Goal: Information Seeking & Learning: Find specific fact

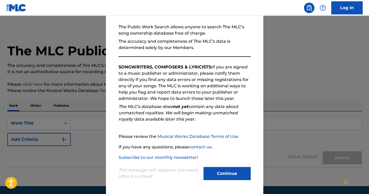
scroll to position [46, 0]
click at [222, 175] on button "Continue" at bounding box center [227, 173] width 47 height 13
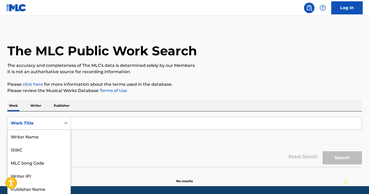
scroll to position [12, 0]
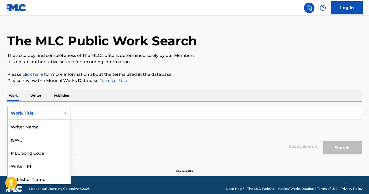
click at [54, 120] on div "Work Title selected, 8 of 8. 8 results available. Use Up and Down to choose opt…" at bounding box center [38, 113] width 63 height 13
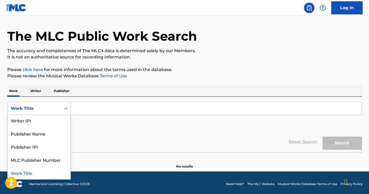
scroll to position [41, 0]
click at [33, 174] on div "Work Title" at bounding box center [39, 172] width 63 height 13
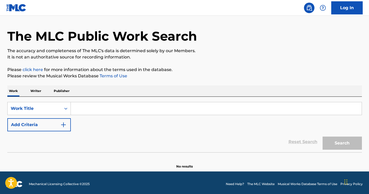
click at [100, 112] on input "Search Form" at bounding box center [216, 108] width 291 height 13
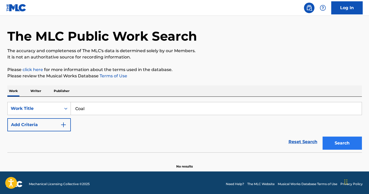
type input "Coal"
click at [348, 143] on button "Search" at bounding box center [342, 143] width 39 height 13
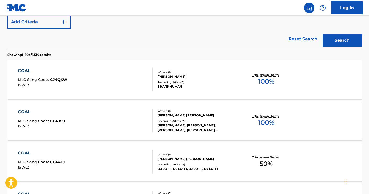
scroll to position [118, 0]
click at [23, 112] on div "COAL" at bounding box center [41, 112] width 47 height 6
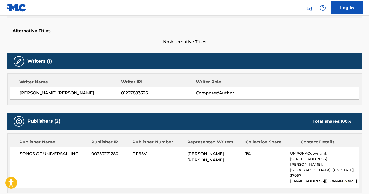
scroll to position [134, 0]
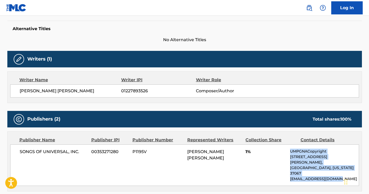
drag, startPoint x: 291, startPoint y: 151, endPoint x: 342, endPoint y: 169, distance: 54.3
click at [342, 169] on div "UMPGNACopyright [STREET_ADDRESS][PERSON_NAME][US_STATE] [EMAIL_ADDRESS][DOMAIN_…" at bounding box center [324, 165] width 68 height 33
copy div "UMPGNACopyright [STREET_ADDRESS][PERSON_NAME][US_STATE] [EMAIL_ADDRESS][DOMAIN_…"
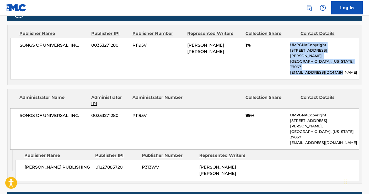
scroll to position [238, 0]
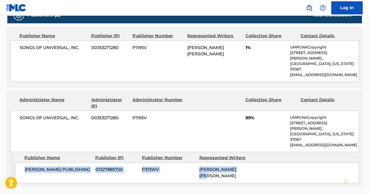
drag, startPoint x: 25, startPoint y: 149, endPoint x: 262, endPoint y: 150, distance: 236.6
click at [262, 162] on div "[PERSON_NAME] PUBLISHING 01227885720 P313WV [PERSON_NAME] [PERSON_NAME]" at bounding box center [187, 172] width 344 height 21
copy div "[PERSON_NAME] PUBLISHING 01227885720 P313WV [PERSON_NAME] [PERSON_NAME]"
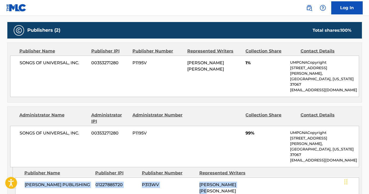
scroll to position [221, 0]
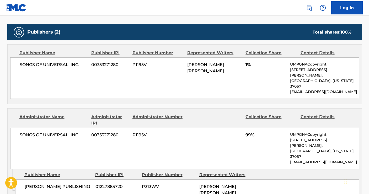
click at [215, 19] on div "Work Detail Member Work Identifier -- MLC Song Code CC4JS0 ISWC -- Duration 03:…" at bounding box center [184, 136] width 355 height 526
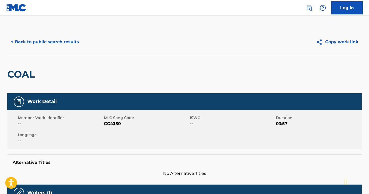
scroll to position [0, 0]
click at [34, 40] on button "< Back to public search results" at bounding box center [44, 41] width 75 height 13
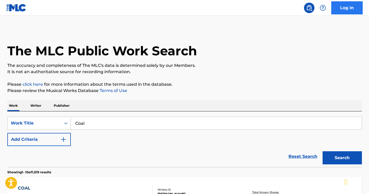
click at [348, 9] on link "Log In" at bounding box center [346, 7] width 31 height 13
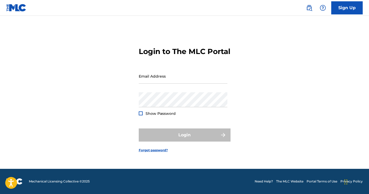
scroll to position [7, 0]
